Goal: Transaction & Acquisition: Download file/media

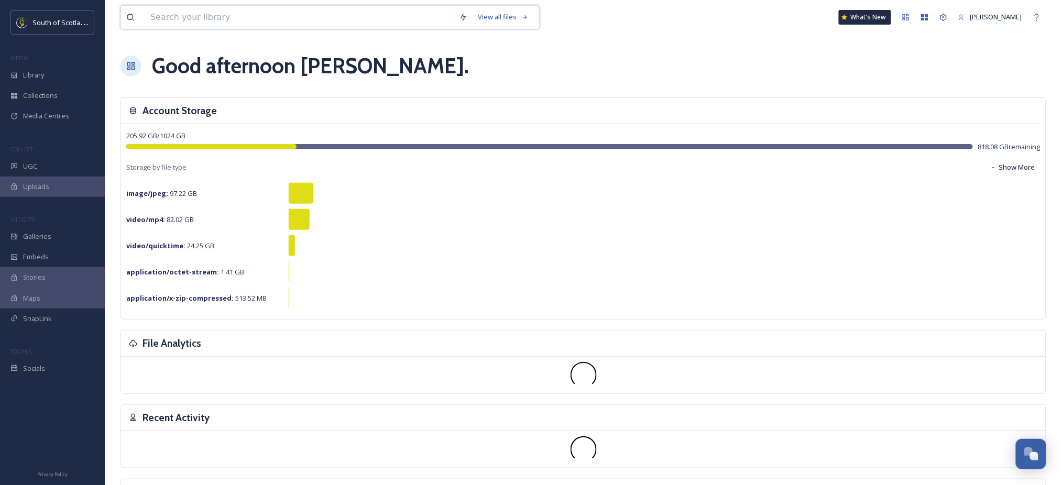
click at [214, 21] on input at bounding box center [299, 17] width 309 height 23
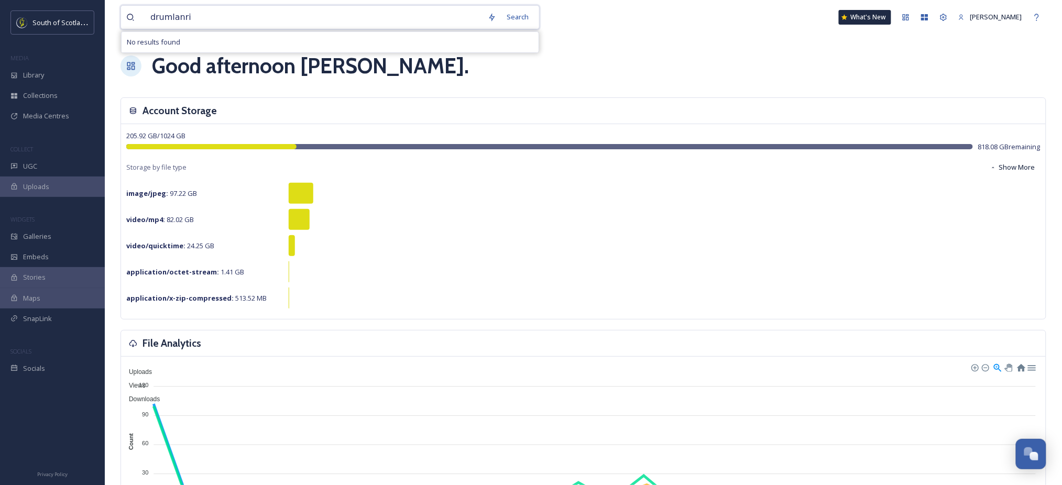
type input "drumlanrig"
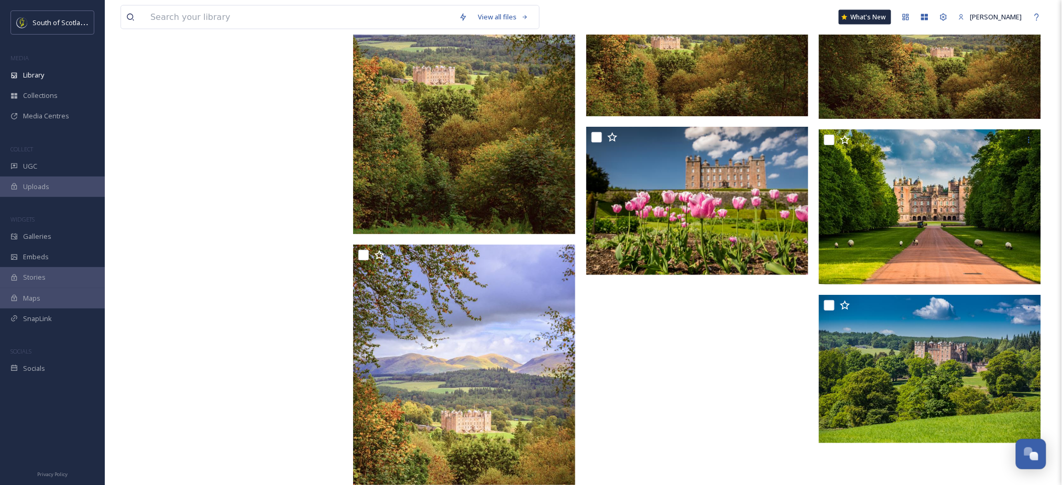
scroll to position [6450, 0]
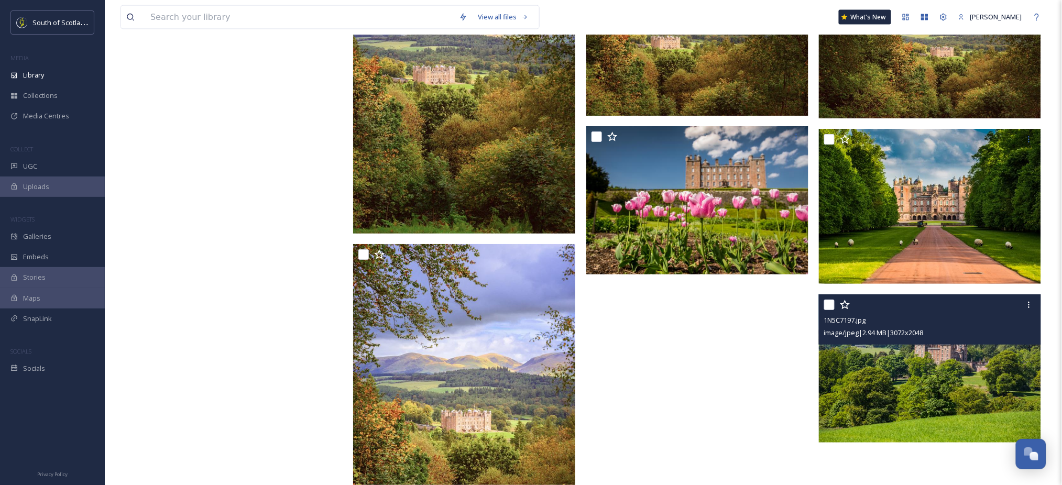
click at [982, 360] on img at bounding box center [930, 368] width 222 height 148
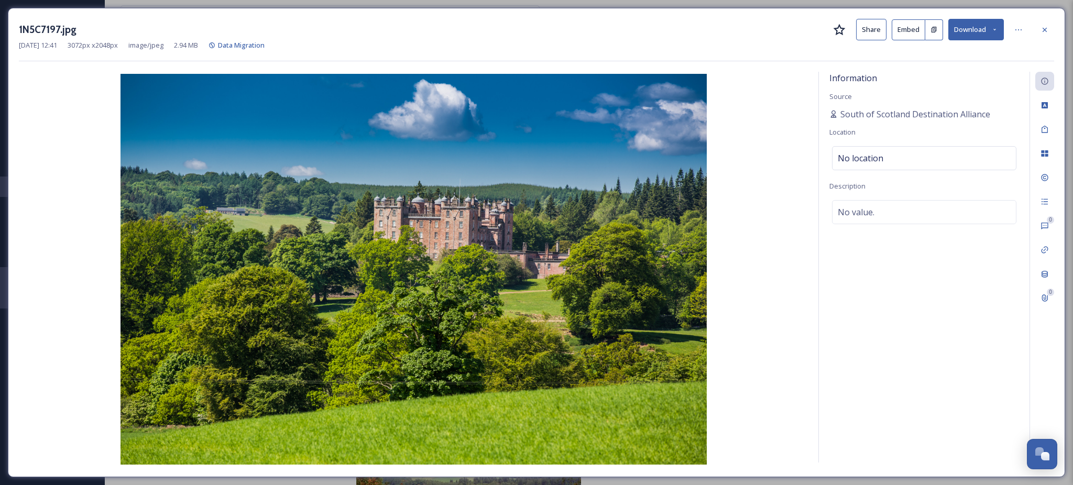
click at [998, 29] on button "Download" at bounding box center [976, 29] width 56 height 21
click at [935, 75] on span "Download Large (2000 x 1333)" at bounding box center [945, 74] width 92 height 10
click at [1042, 24] on div at bounding box center [1044, 29] width 19 height 19
